Goal: Task Accomplishment & Management: Manage account settings

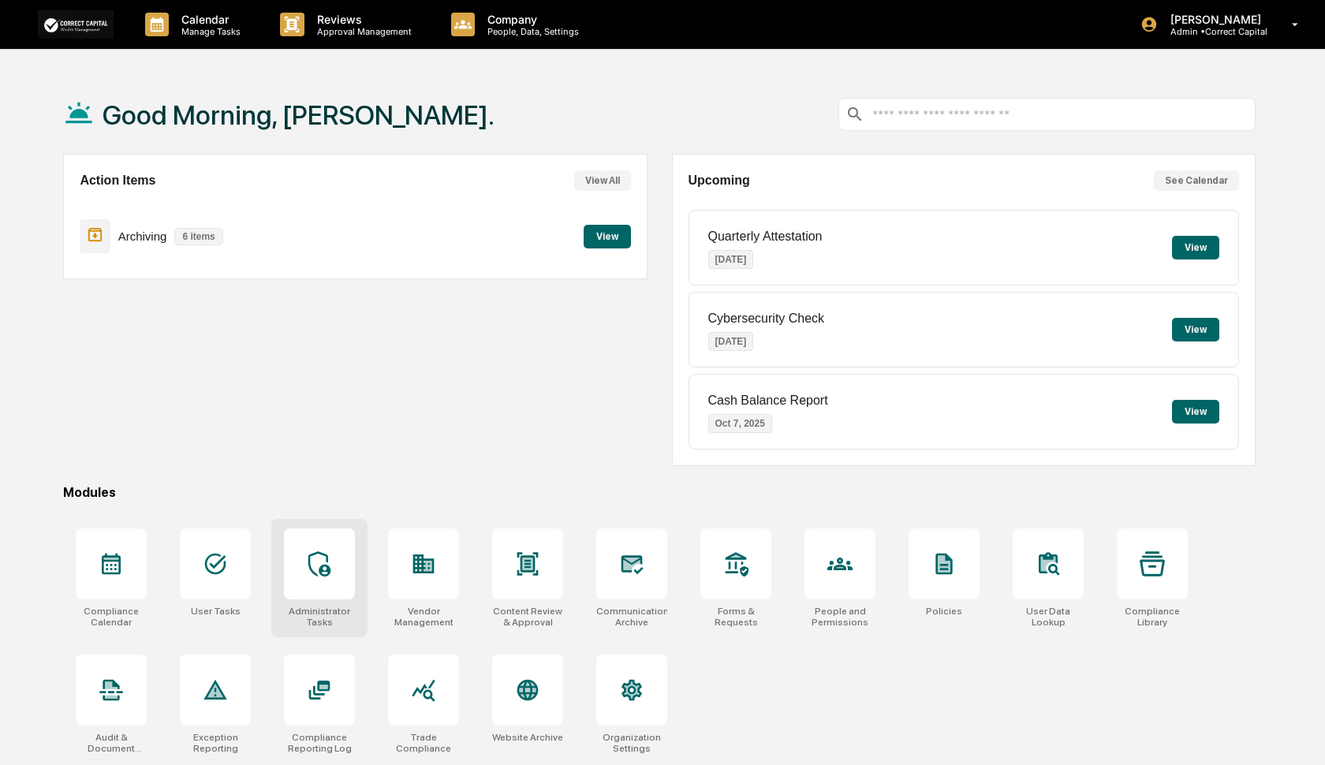
click at [314, 570] on icon at bounding box center [319, 563] width 25 height 25
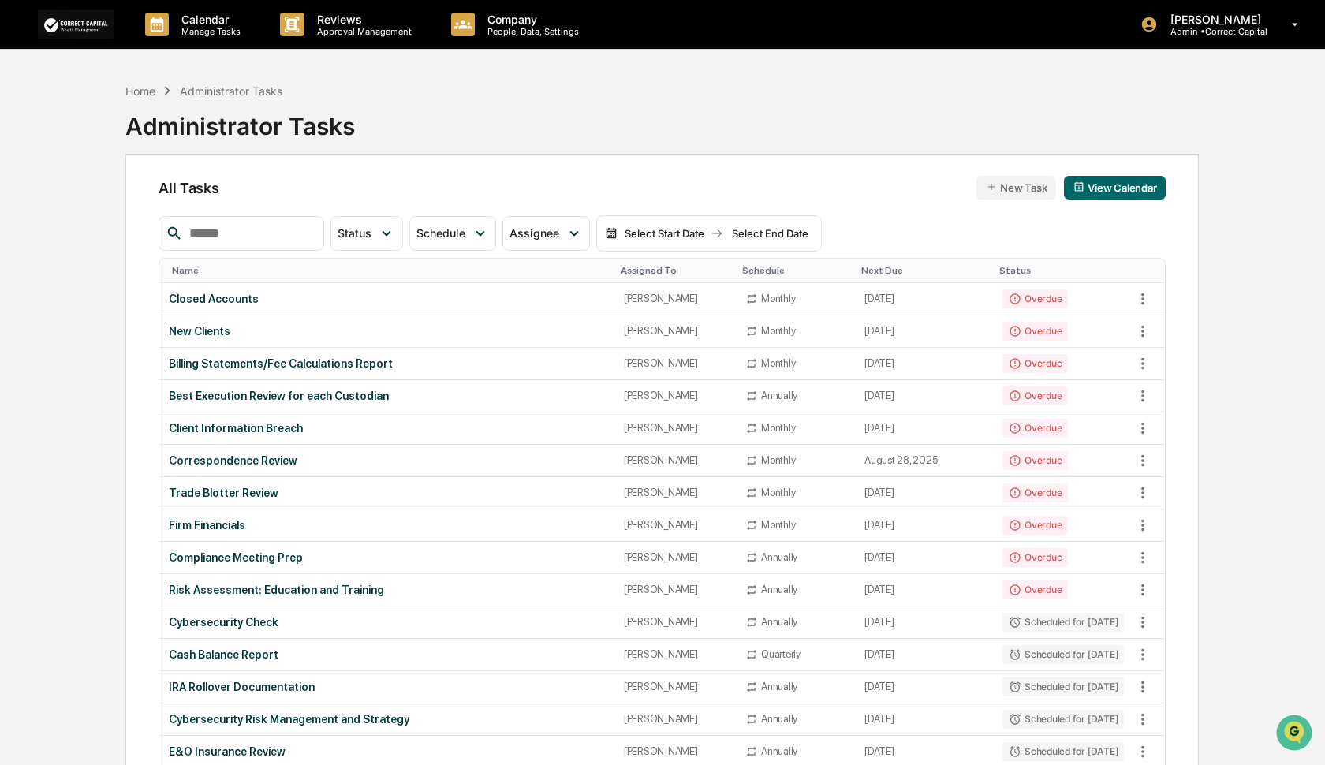
click at [258, 238] on input "text" at bounding box center [250, 233] width 134 height 21
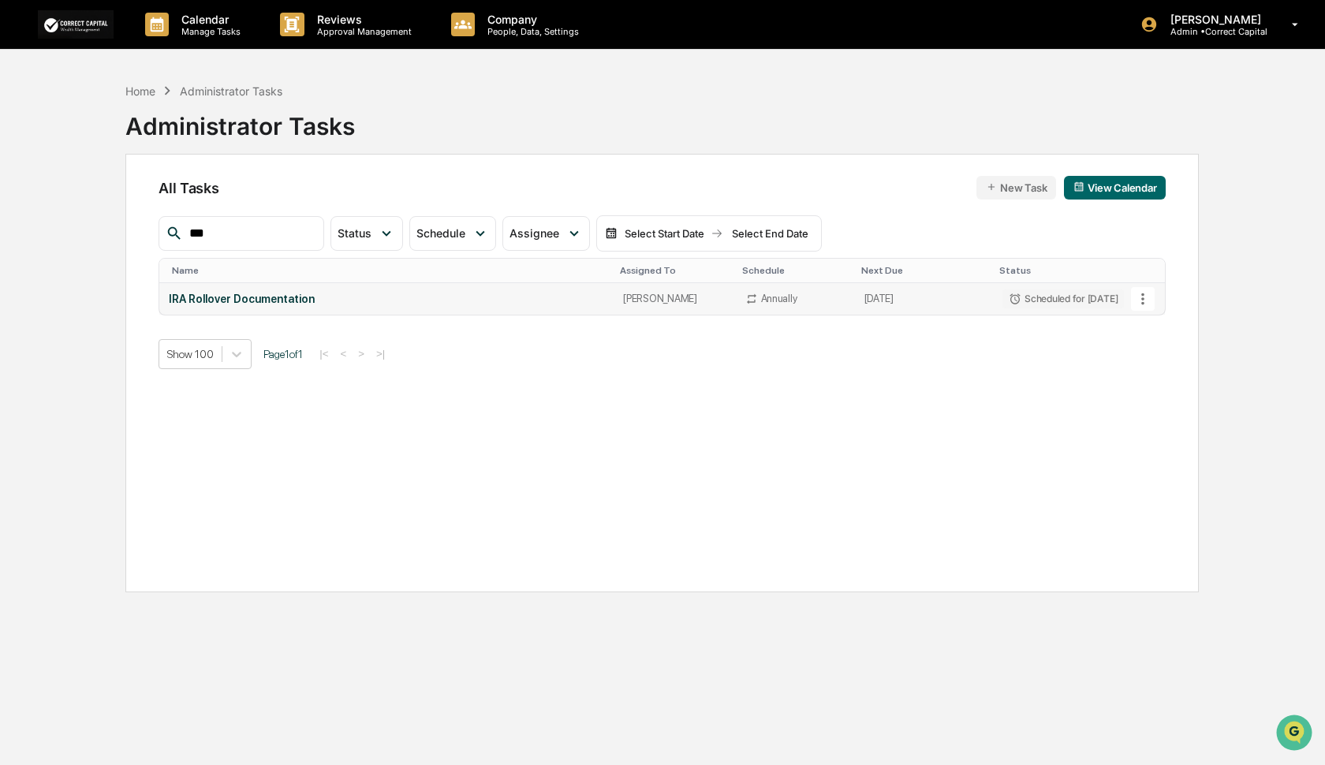
type input "***"
click at [1141, 303] on icon at bounding box center [1142, 298] width 17 height 17
click at [1164, 391] on li "Delete Task" at bounding box center [1196, 384] width 126 height 29
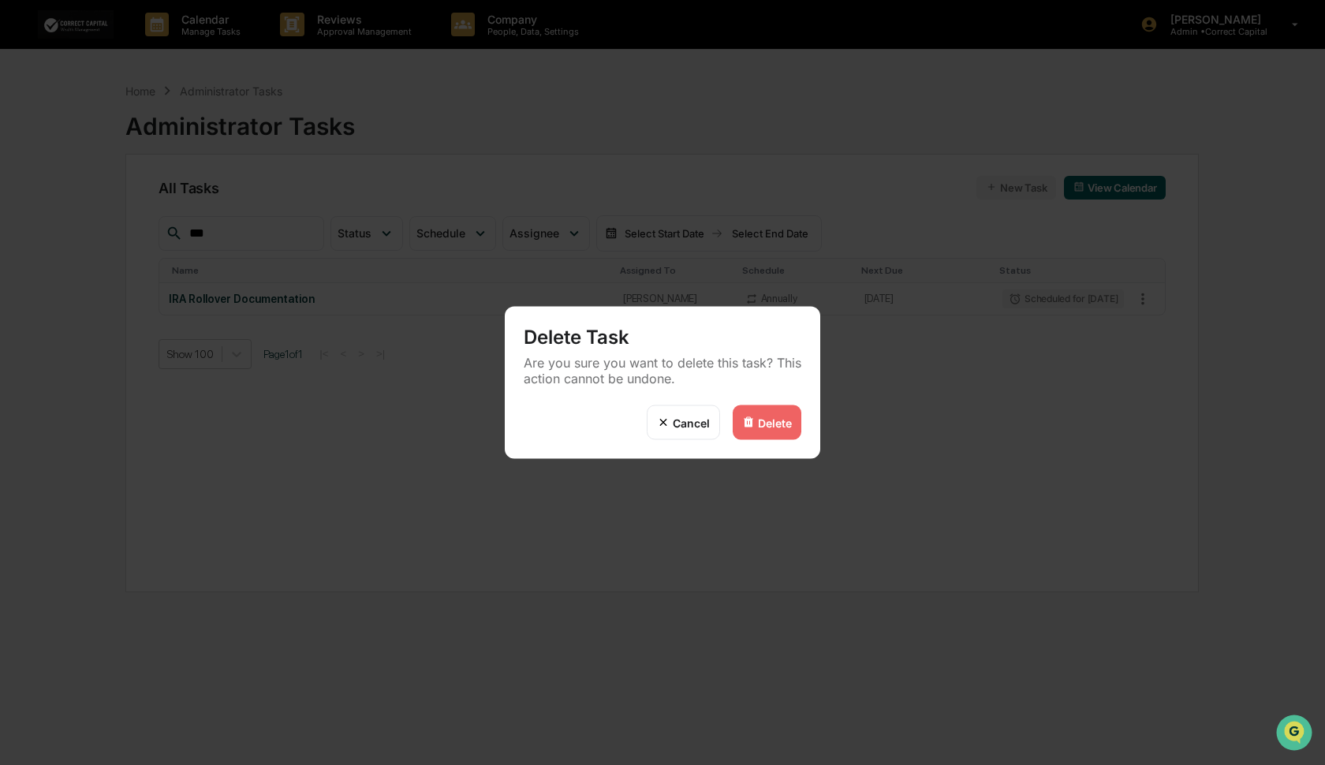
click at [765, 424] on div "Delete" at bounding box center [775, 422] width 34 height 13
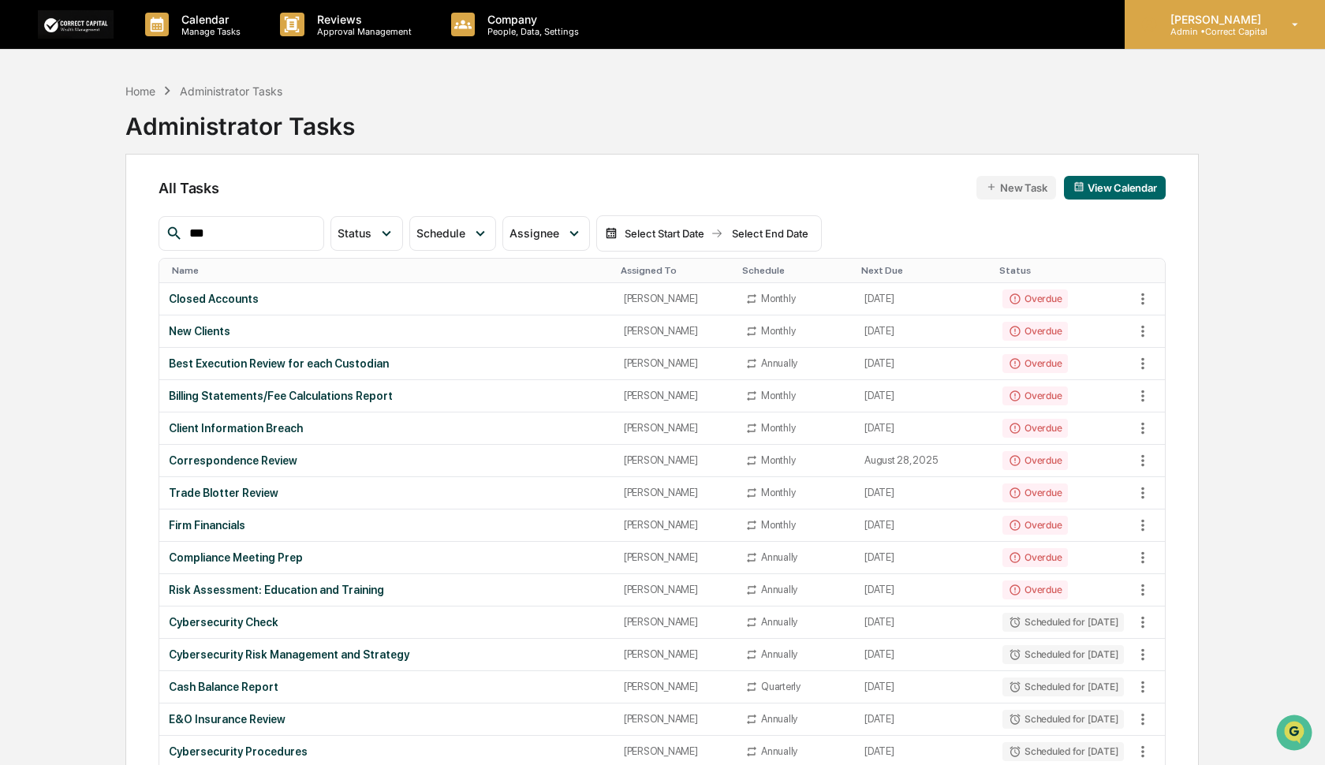
click at [1215, 34] on p "Admin • Correct Capital" at bounding box center [1213, 31] width 111 height 11
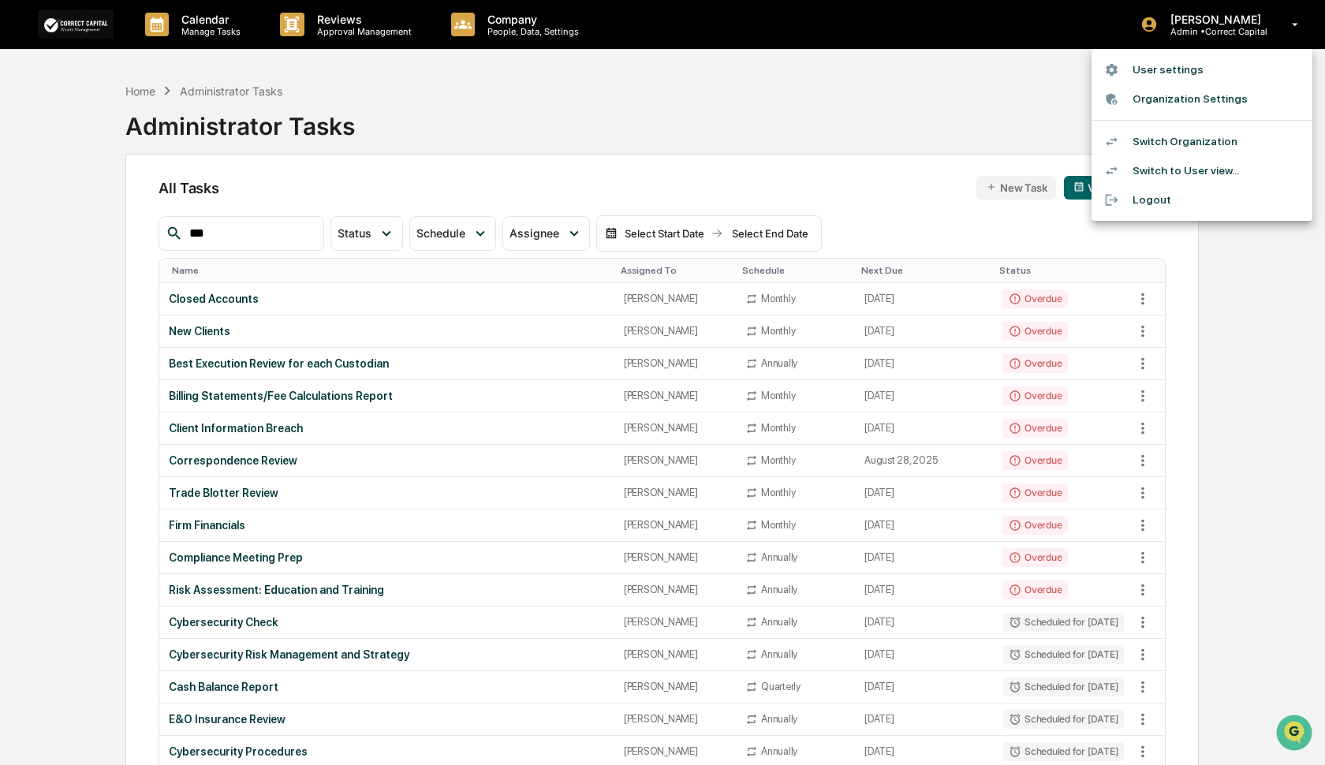
click at [1198, 138] on li "Switch Organization" at bounding box center [1202, 141] width 221 height 29
